Goal: Transaction & Acquisition: Purchase product/service

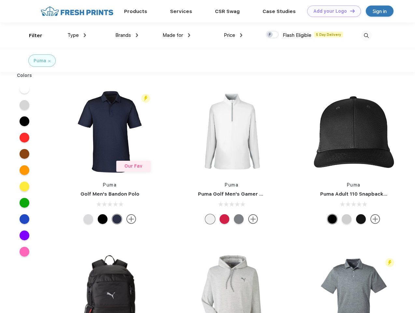
scroll to position [0, 0]
click at [331, 11] on link "Add your Logo Design Tool" at bounding box center [334, 11] width 54 height 11
click at [0, 0] on div "Design Tool" at bounding box center [0, 0] width 0 height 0
click at [349, 11] on link "Add your Logo Design Tool" at bounding box center [334, 11] width 54 height 11
click at [31, 35] on div "Filter" at bounding box center [35, 35] width 13 height 7
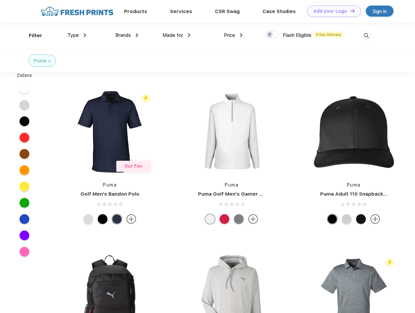
click at [77, 35] on span "Type" at bounding box center [72, 35] width 11 height 6
click at [127, 35] on span "Brands" at bounding box center [123, 35] width 16 height 6
click at [176, 35] on span "Made for" at bounding box center [172, 35] width 21 height 6
click at [233, 35] on span "Price" at bounding box center [229, 35] width 11 height 6
click at [272, 35] on div at bounding box center [272, 34] width 13 height 7
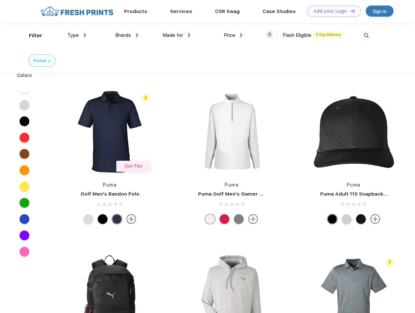
click at [270, 35] on input "checkbox" at bounding box center [268, 33] width 4 height 4
click at [366, 35] on img at bounding box center [366, 35] width 11 height 11
